Goal: Find specific page/section: Find specific page/section

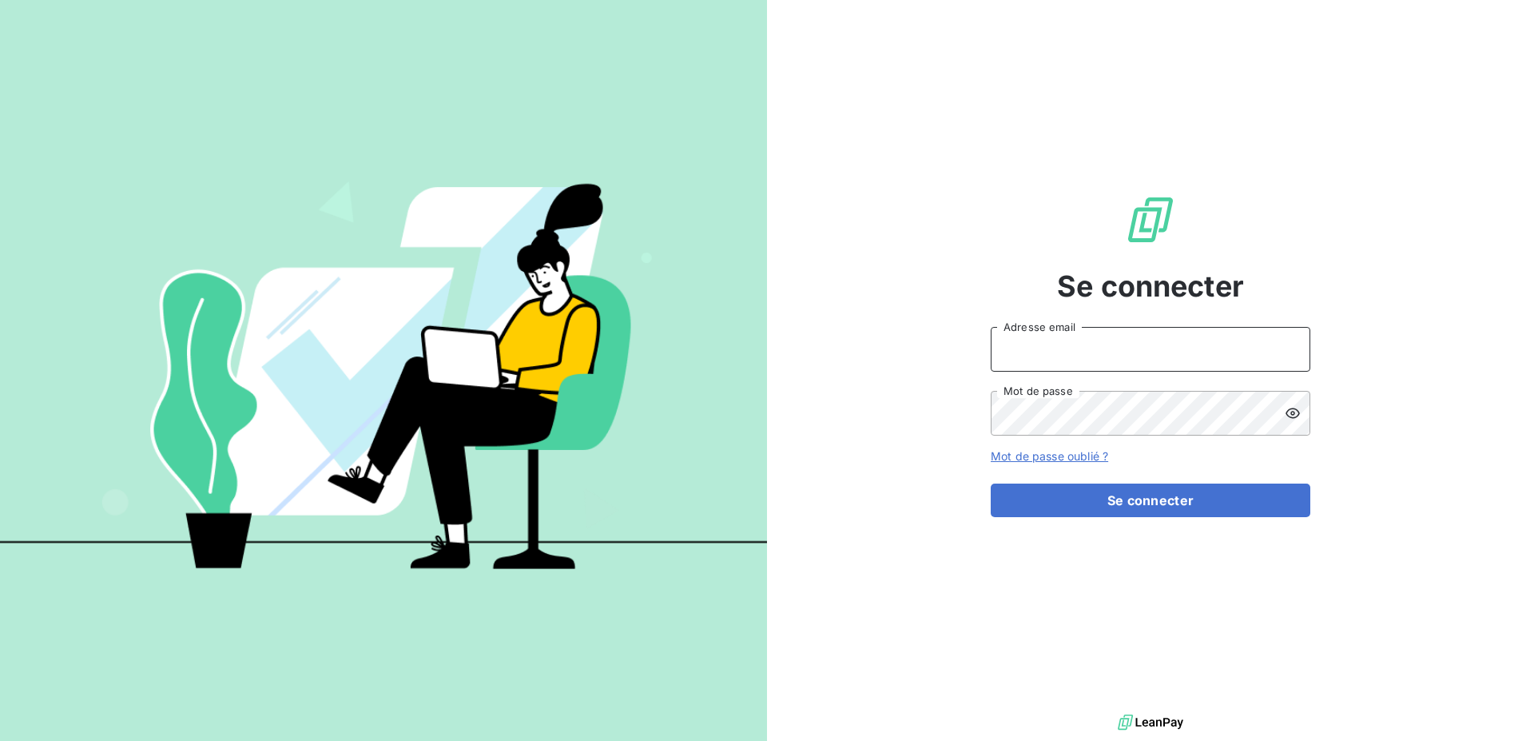
click at [1030, 363] on input "Adresse email" at bounding box center [1151, 349] width 320 height 45
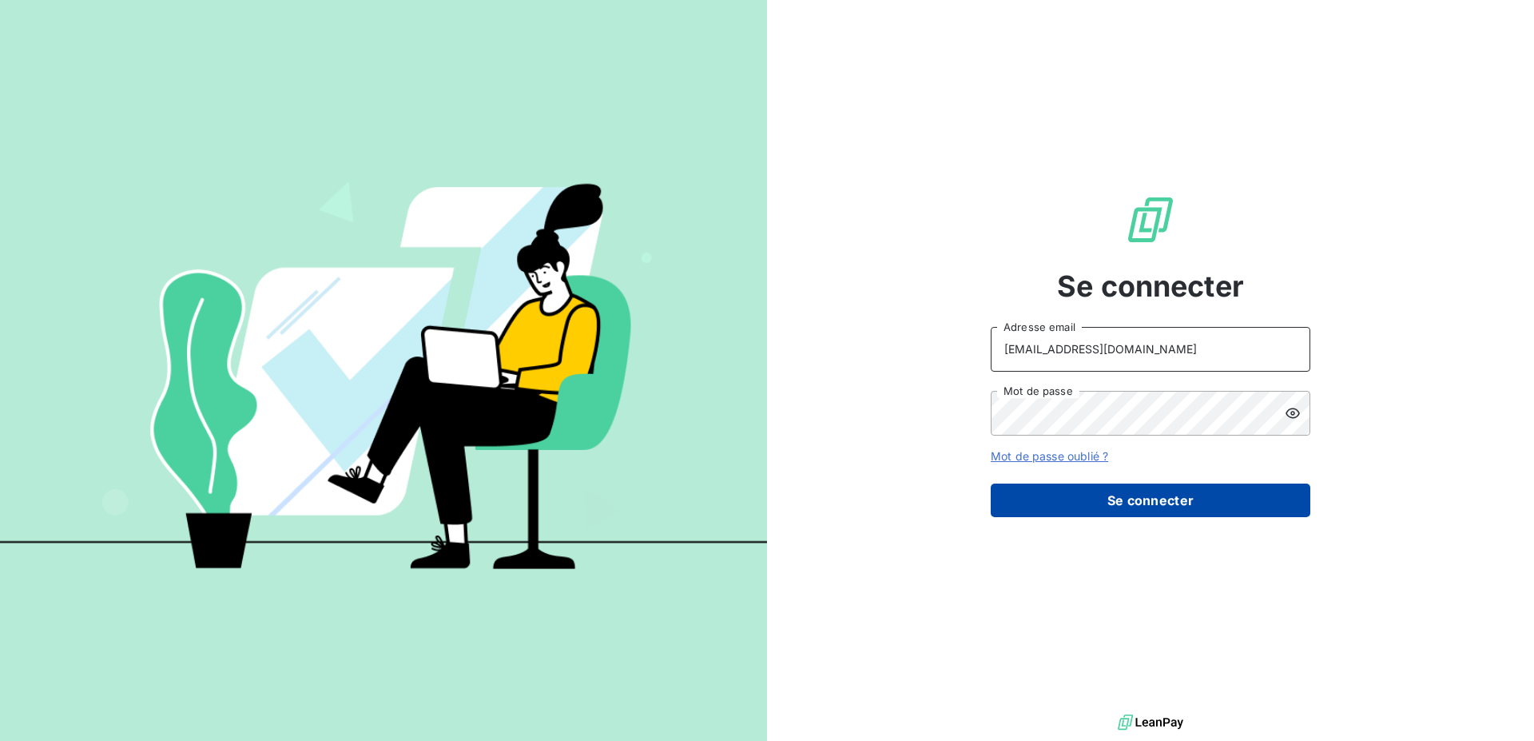
type input "[EMAIL_ADDRESS][DOMAIN_NAME]"
click at [1077, 502] on button "Se connecter" at bounding box center [1151, 500] width 320 height 34
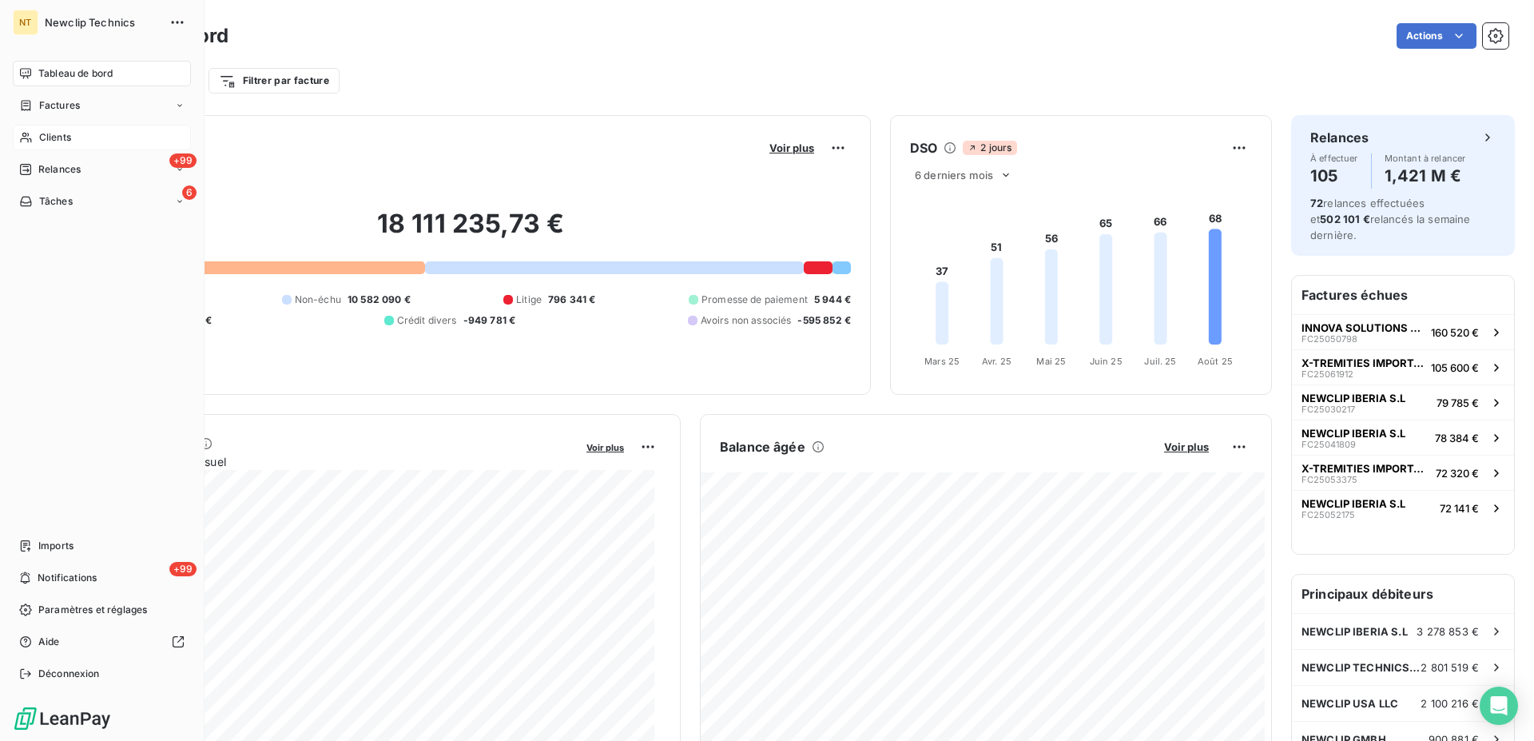
click at [51, 142] on span "Clients" at bounding box center [55, 137] width 32 height 14
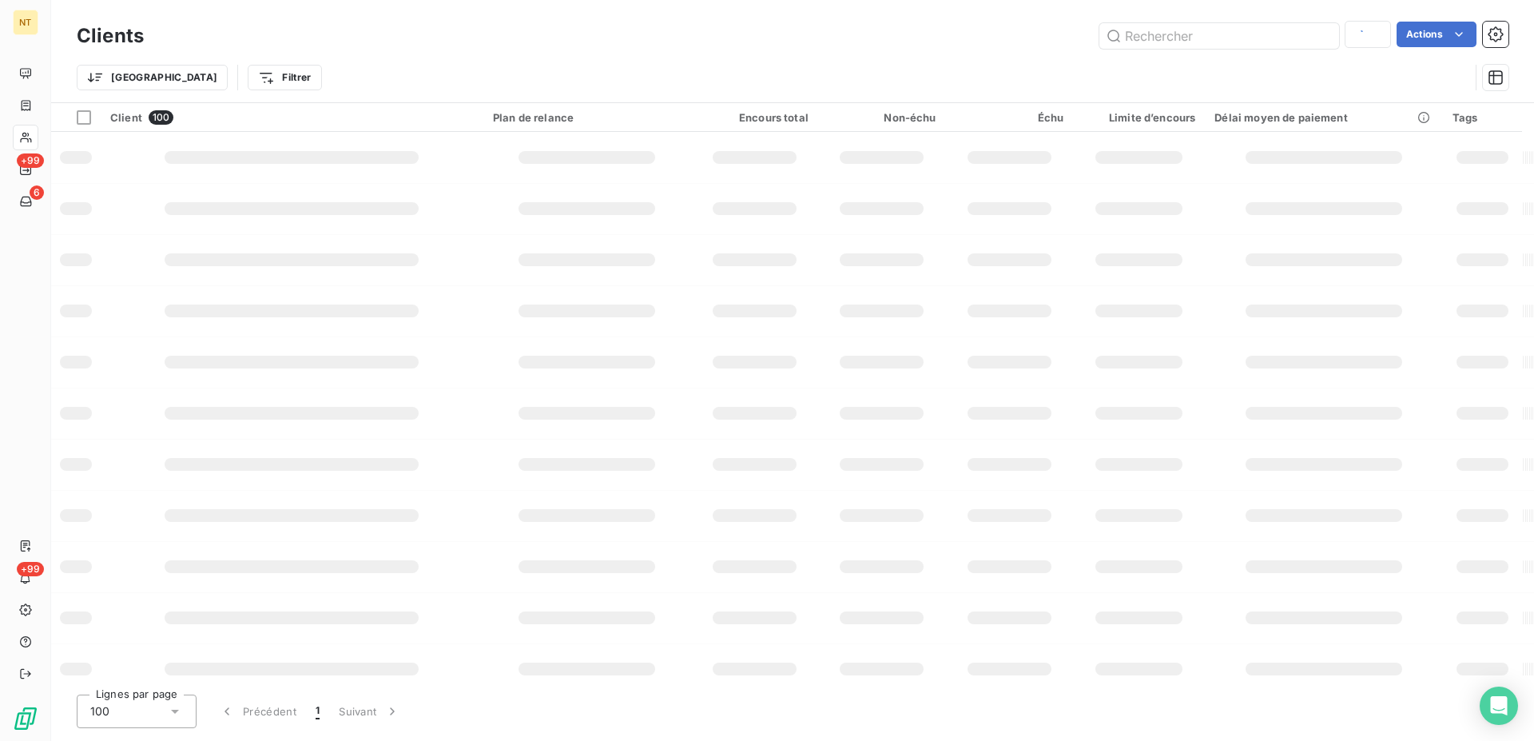
type input "inbios"
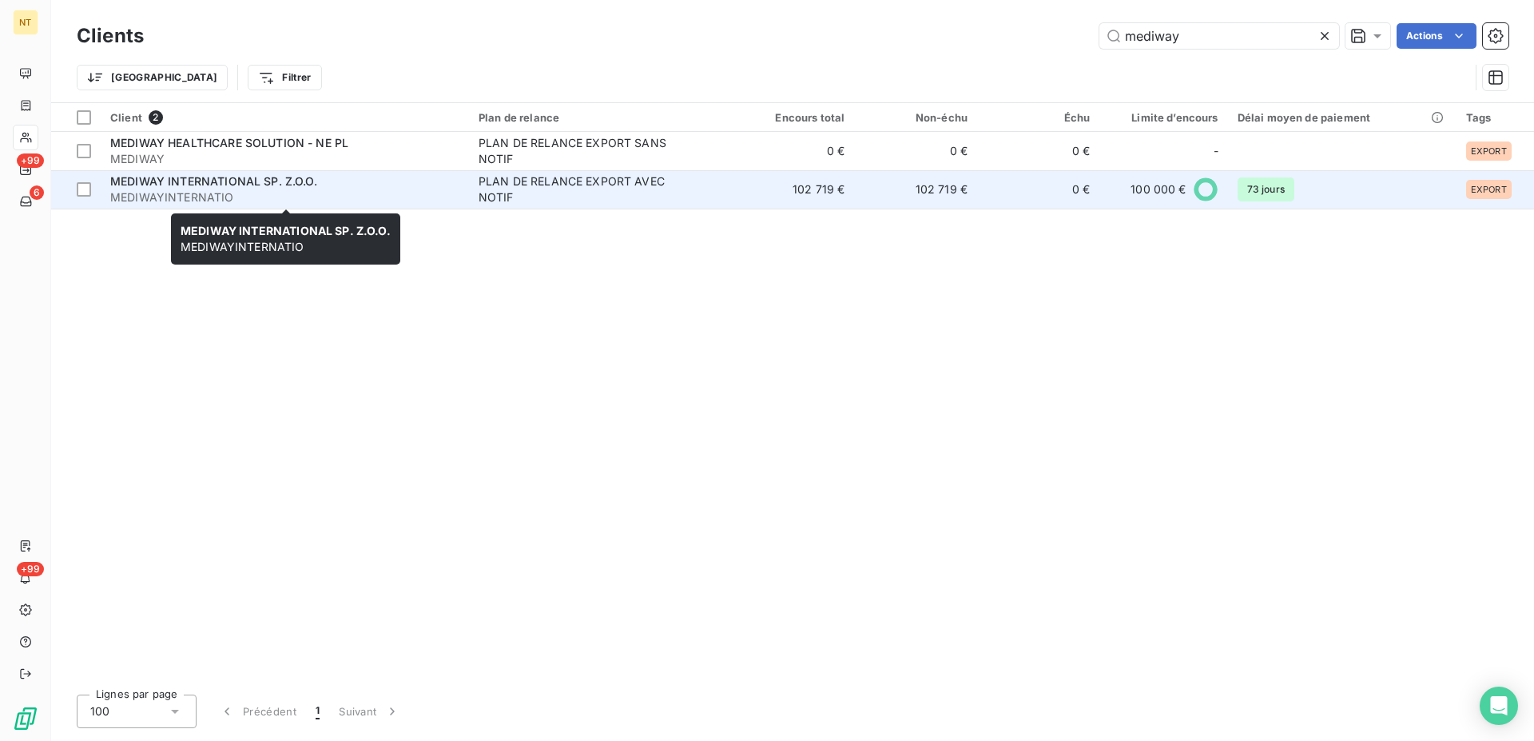
type input "mediway"
click at [335, 191] on span "MEDIWAYINTERNATIO" at bounding box center [284, 197] width 349 height 16
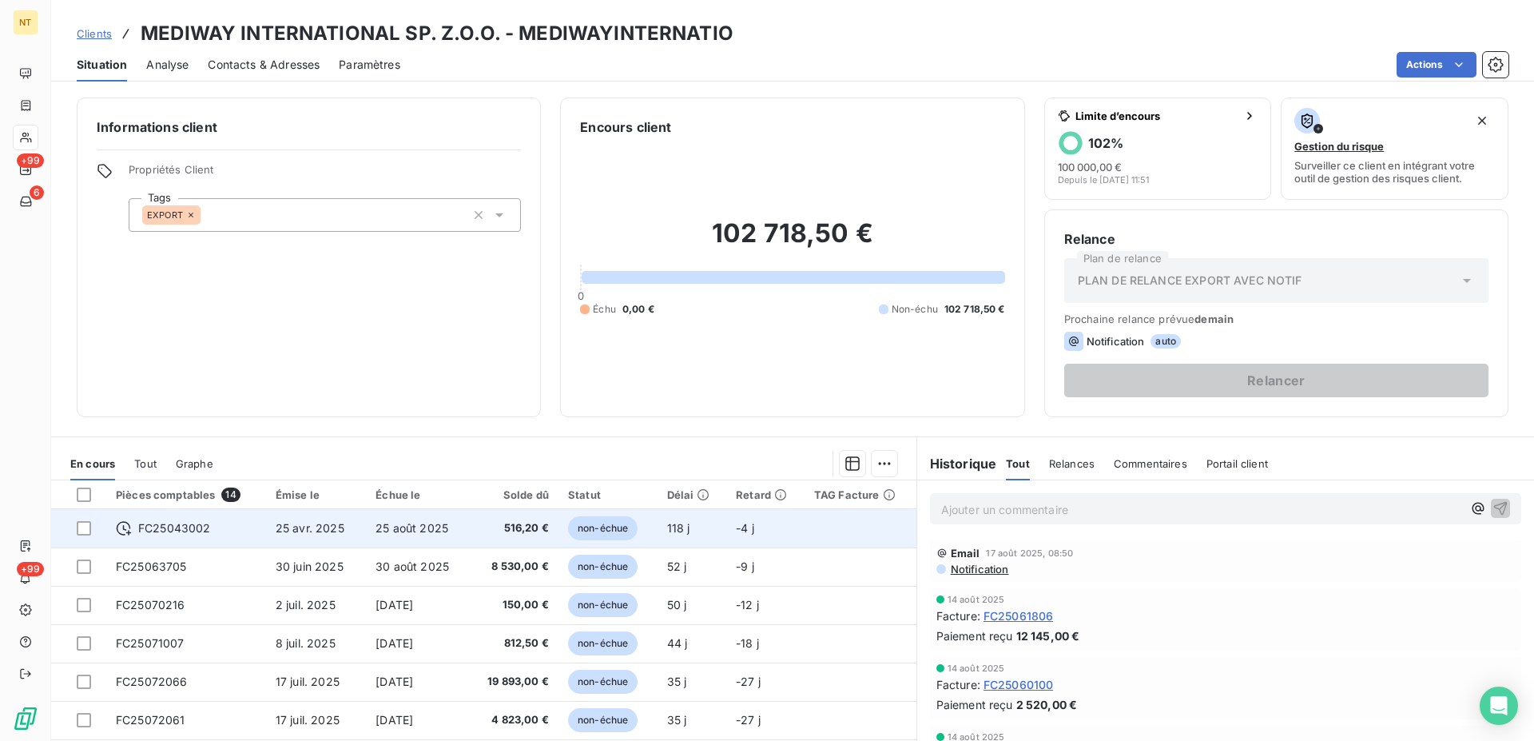
click at [266, 525] on td "25 avr. 2025" at bounding box center [316, 528] width 100 height 38
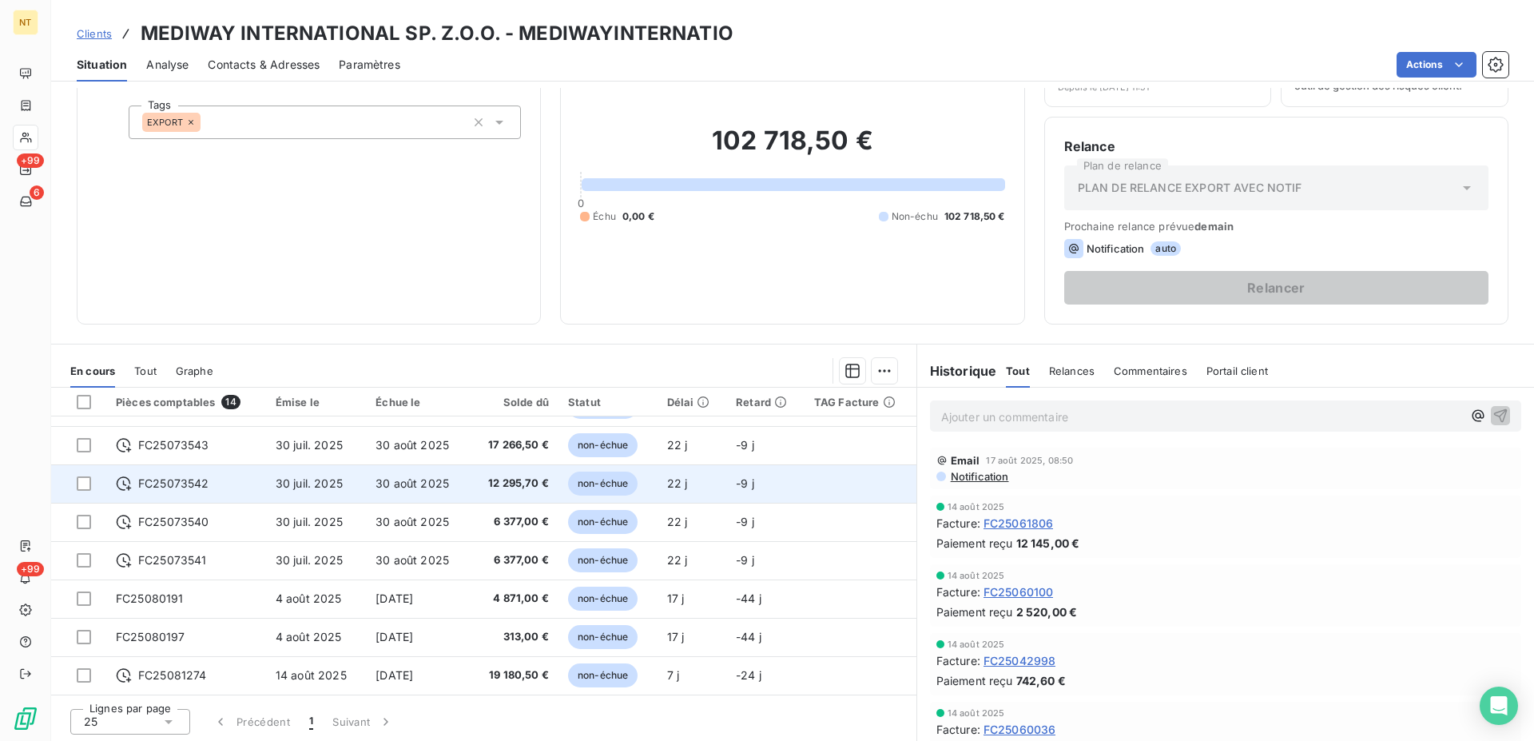
scroll to position [95, 0]
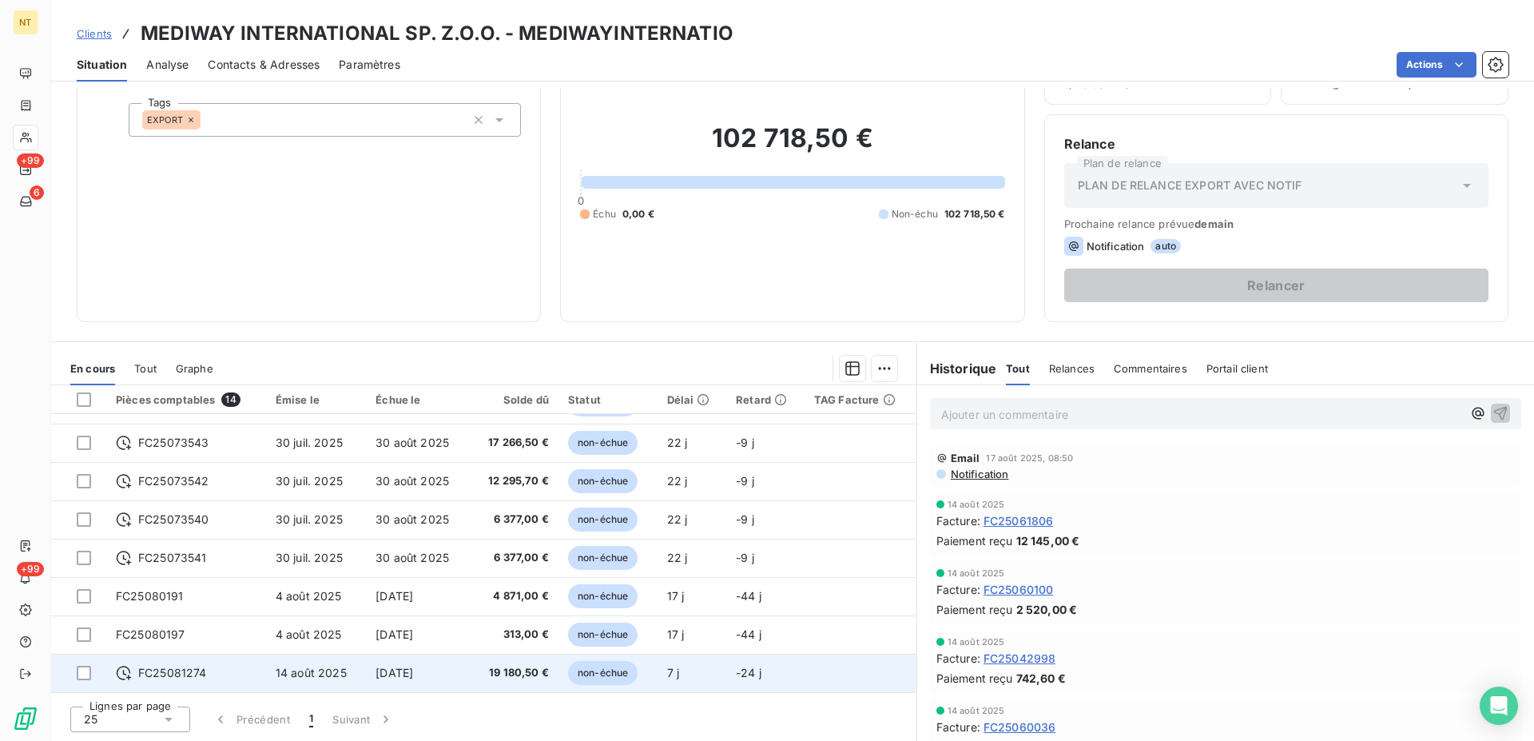
click at [277, 673] on span "14 août 2025" at bounding box center [311, 672] width 71 height 14
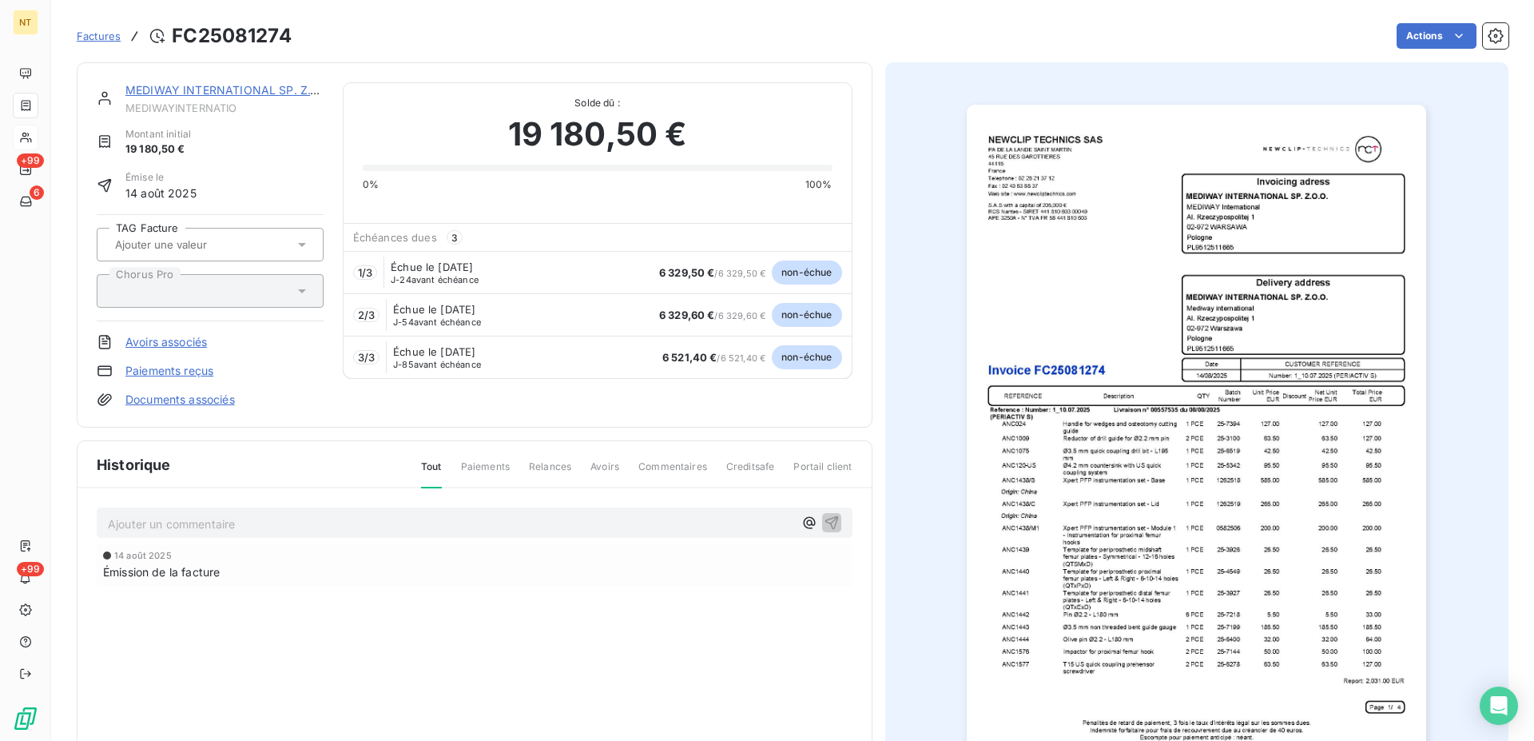
click at [1204, 367] on img "button" at bounding box center [1196, 430] width 459 height 650
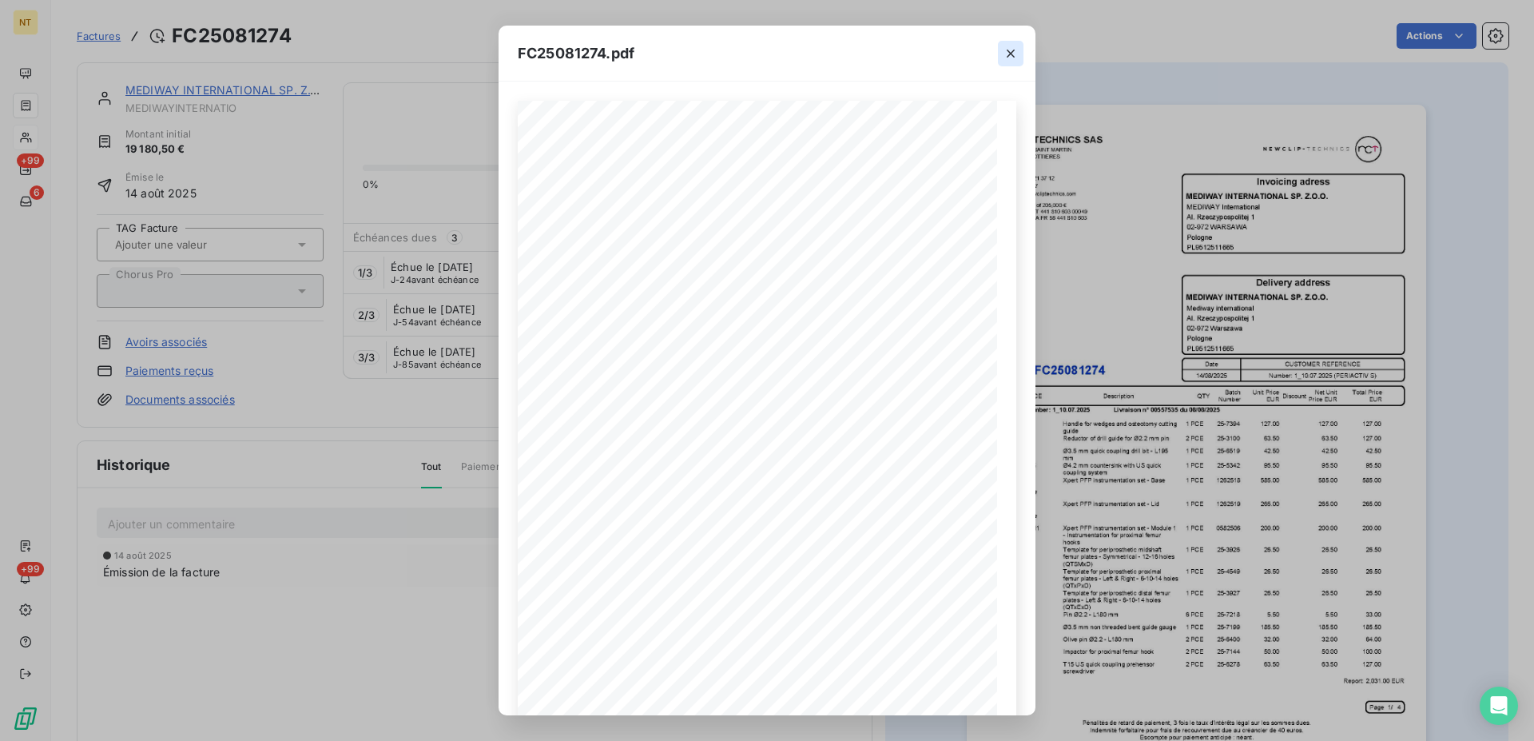
click at [1019, 51] on button "button" at bounding box center [1011, 54] width 26 height 26
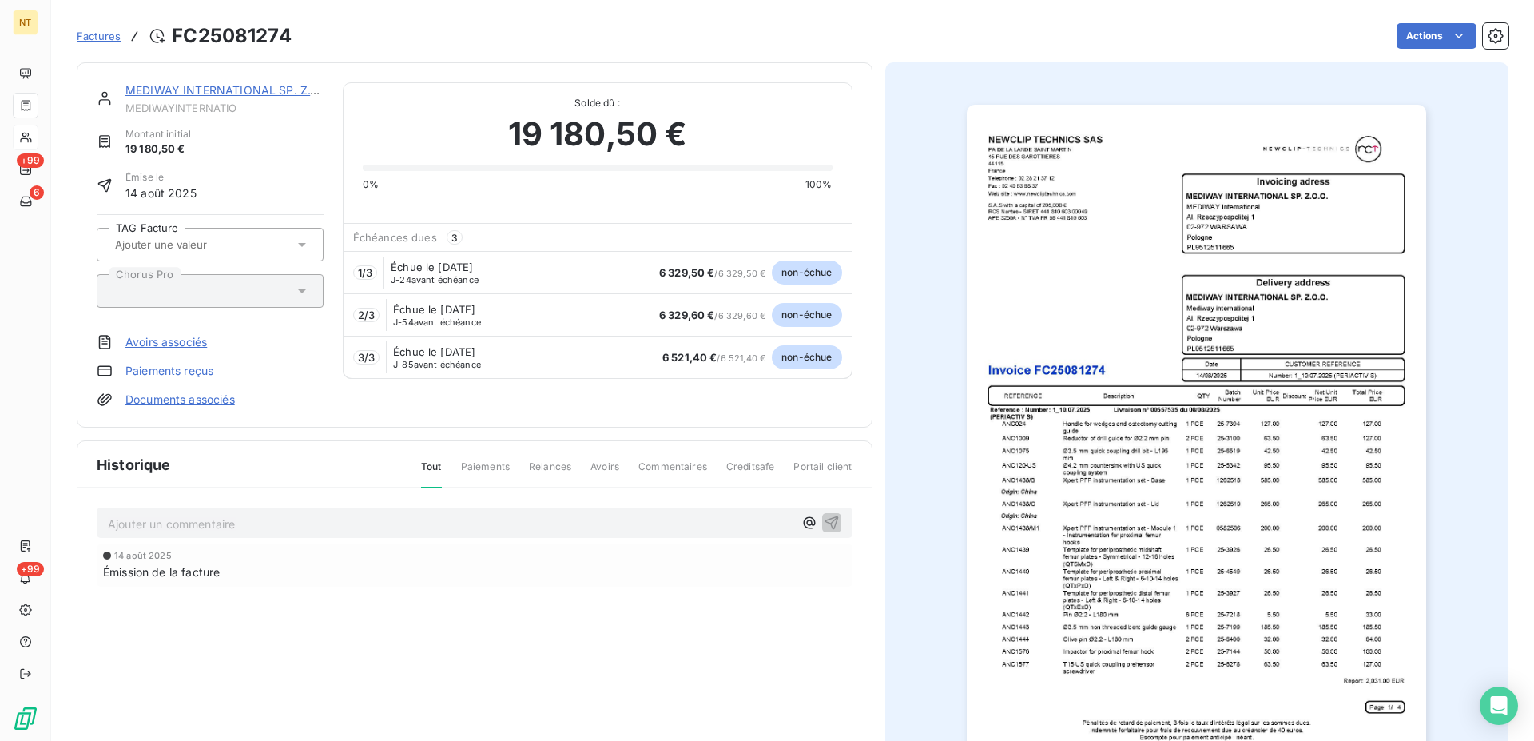
click at [1141, 266] on img "button" at bounding box center [1196, 430] width 459 height 650
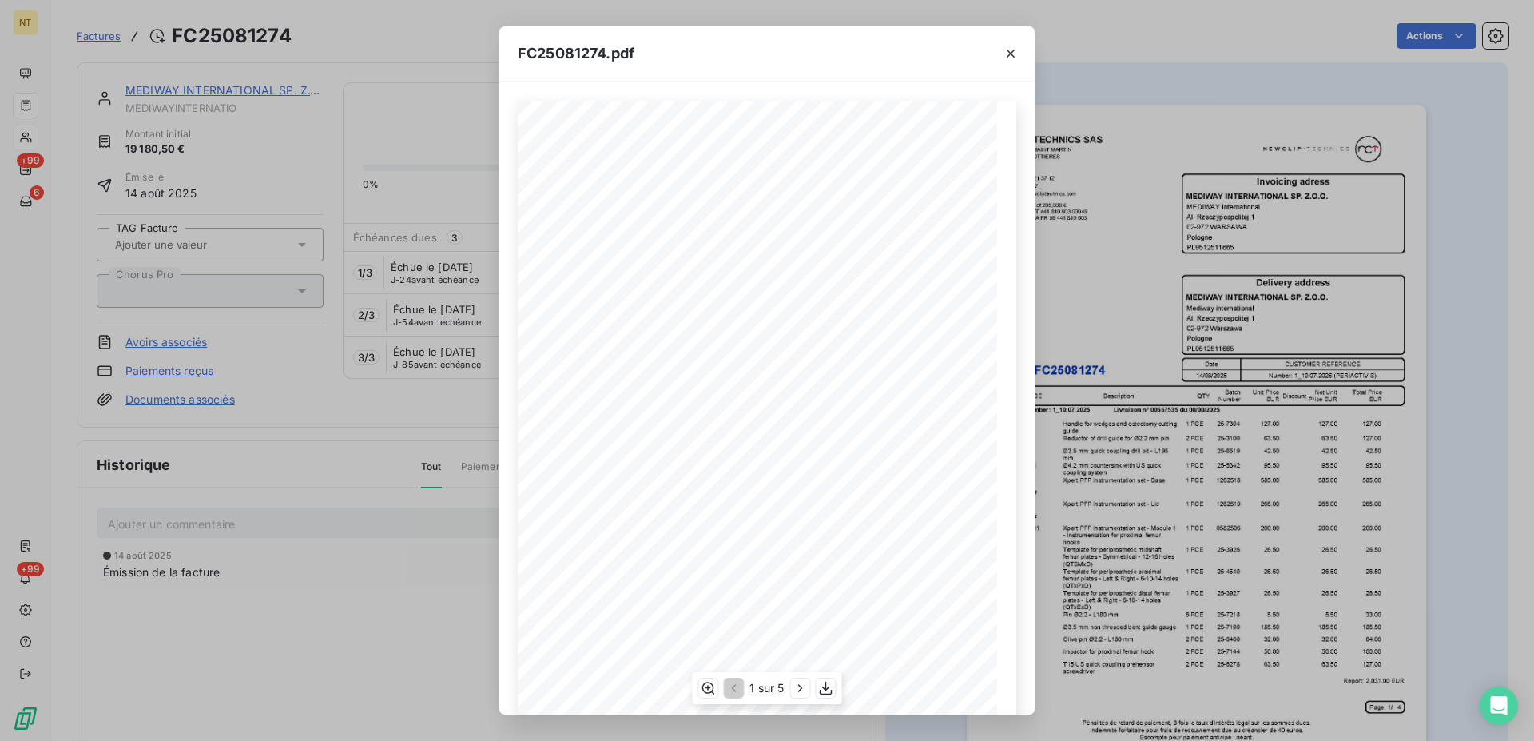
scroll to position [83, 0]
click at [830, 683] on icon "button" at bounding box center [826, 688] width 16 height 16
click at [1007, 57] on icon "button" at bounding box center [1011, 54] width 8 height 8
